Goal: Task Accomplishment & Management: Manage account settings

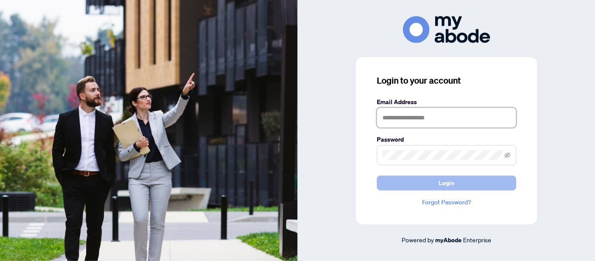
type input "**********"
click at [467, 182] on button "Login" at bounding box center [446, 183] width 139 height 15
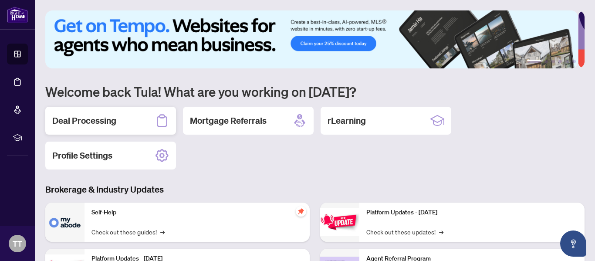
click at [88, 118] on h2 "Deal Processing" at bounding box center [84, 121] width 64 height 12
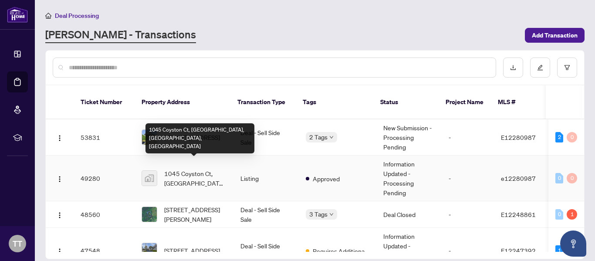
click at [176, 169] on span "1045 Coyston Ct, [GEOGRAPHIC_DATA], [GEOGRAPHIC_DATA], [GEOGRAPHIC_DATA]" at bounding box center [195, 178] width 62 height 19
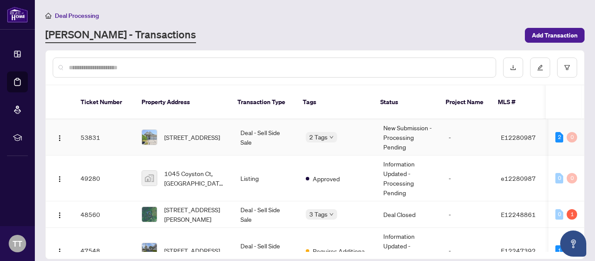
click at [255, 122] on td "Deal - Sell Side Sale" at bounding box center [266, 137] width 65 height 36
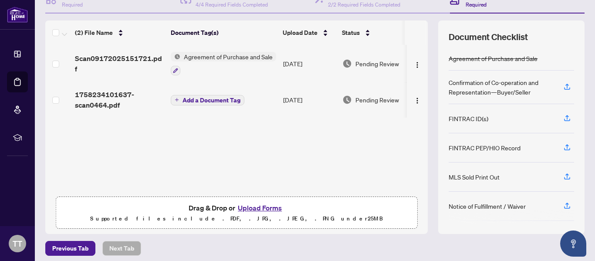
scroll to position [104, 0]
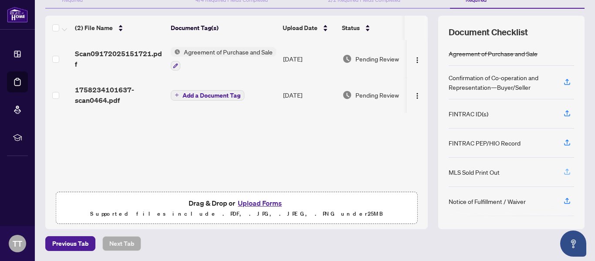
click at [565, 170] on icon "button" at bounding box center [566, 171] width 3 height 4
click at [262, 201] on button "Upload Forms" at bounding box center [259, 202] width 49 height 11
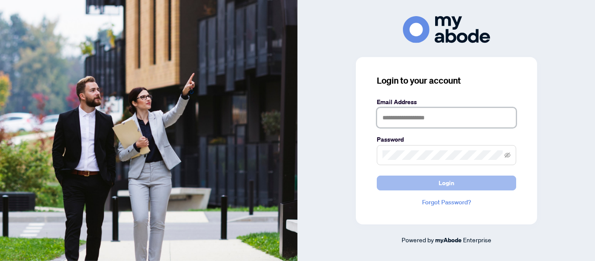
type input "**********"
click at [479, 183] on button "Login" at bounding box center [446, 183] width 139 height 15
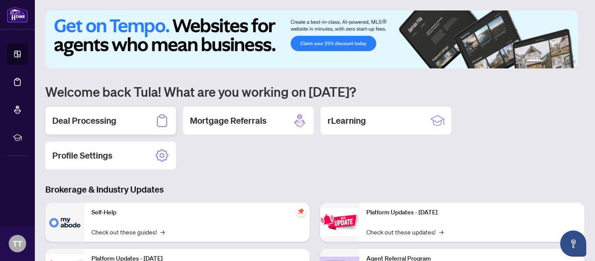
click at [93, 117] on h2 "Deal Processing" at bounding box center [84, 121] width 64 height 12
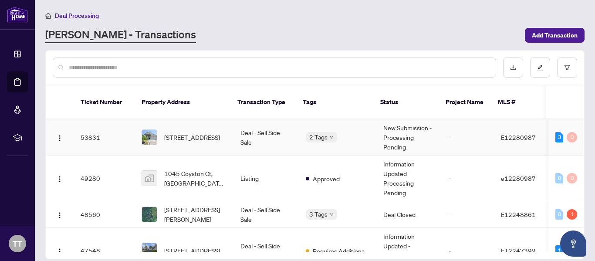
click at [251, 123] on td "Deal - Sell Side Sale" at bounding box center [266, 137] width 65 height 36
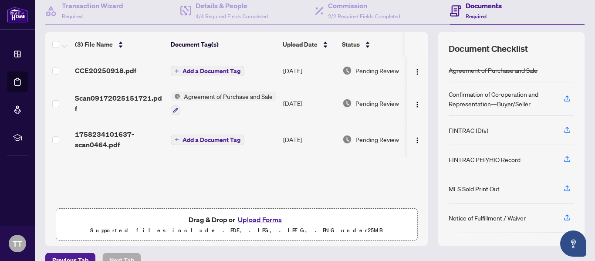
scroll to position [104, 0]
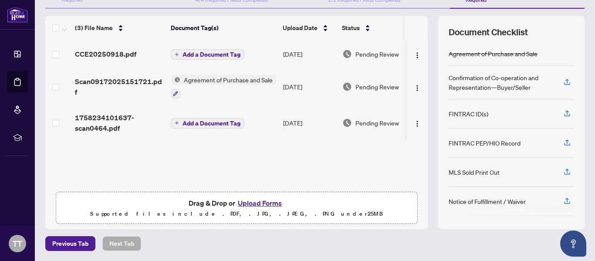
click at [266, 202] on button "Upload Forms" at bounding box center [259, 202] width 49 height 11
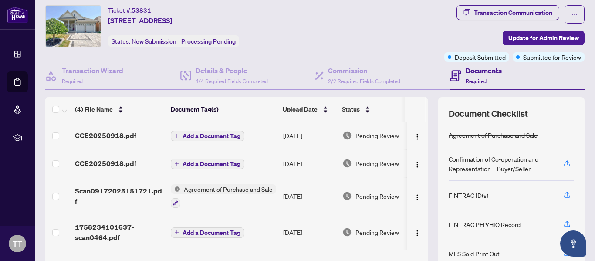
scroll to position [0, 0]
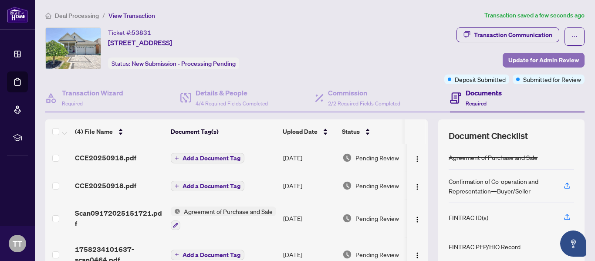
click at [531, 58] on span "Update for Admin Review" at bounding box center [543, 60] width 71 height 14
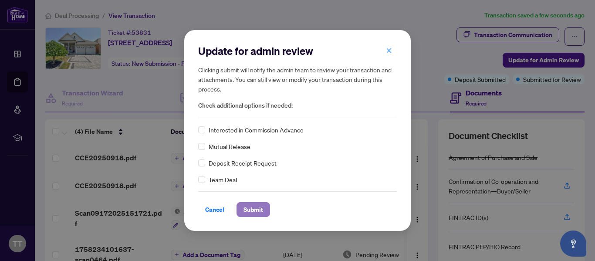
click at [255, 208] on span "Submit" at bounding box center [254, 210] width 20 height 14
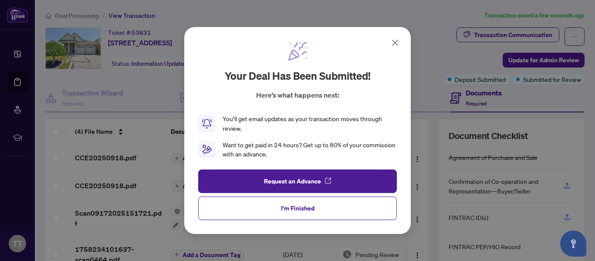
click at [393, 41] on icon at bounding box center [395, 42] width 5 height 5
